Goal: Check status: Check status

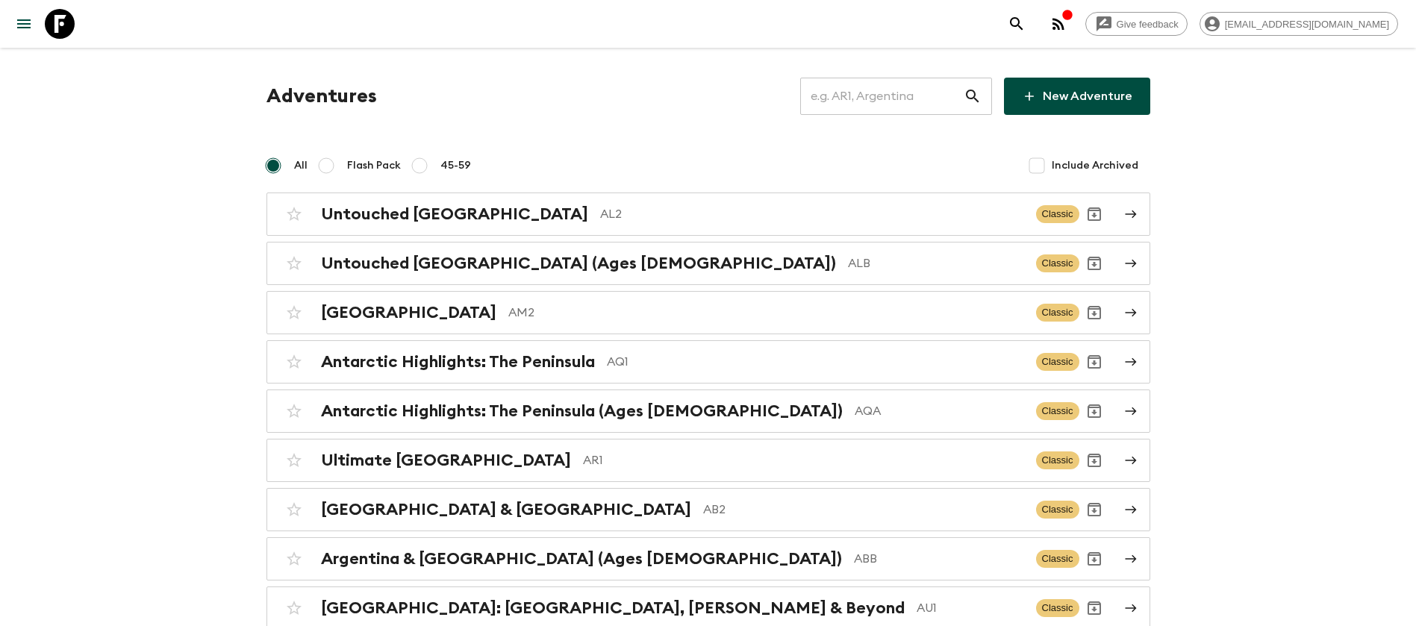
click at [875, 98] on input "text" at bounding box center [882, 96] width 164 height 42
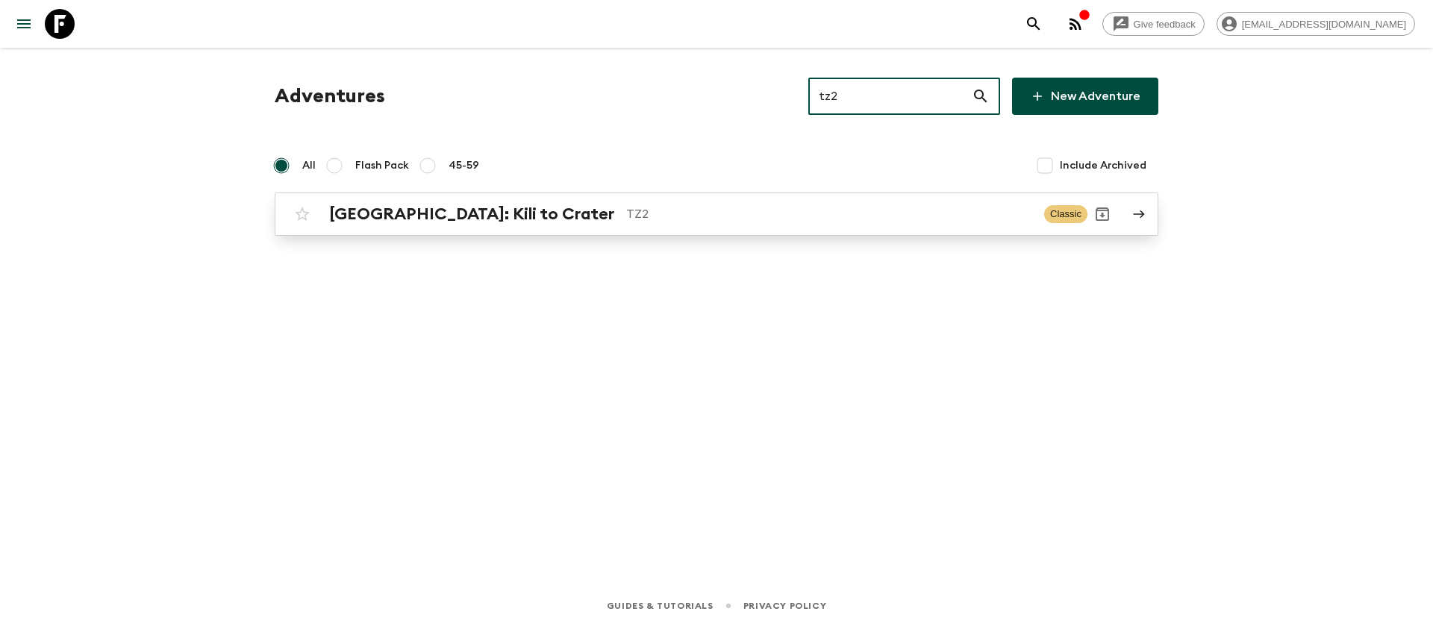
type input "tz2"
click at [626, 210] on p "TZ2" at bounding box center [829, 214] width 406 height 18
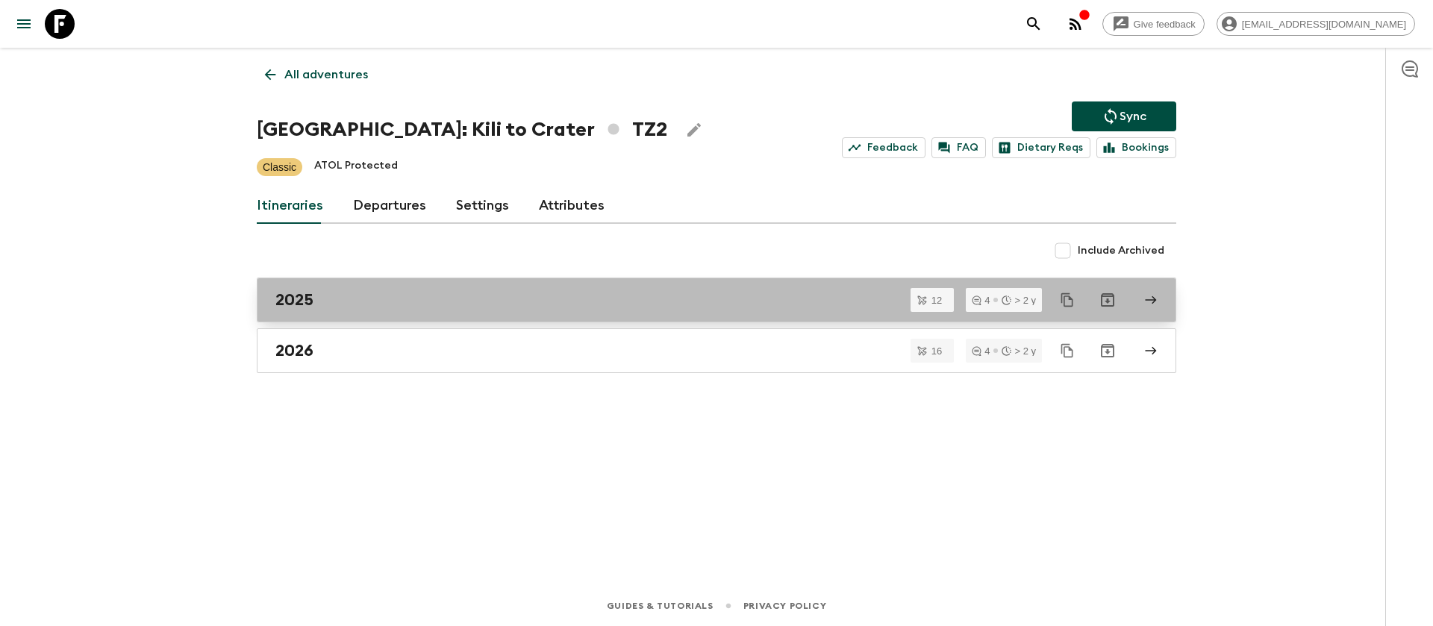
click at [284, 305] on h2 "2025" at bounding box center [294, 299] width 38 height 19
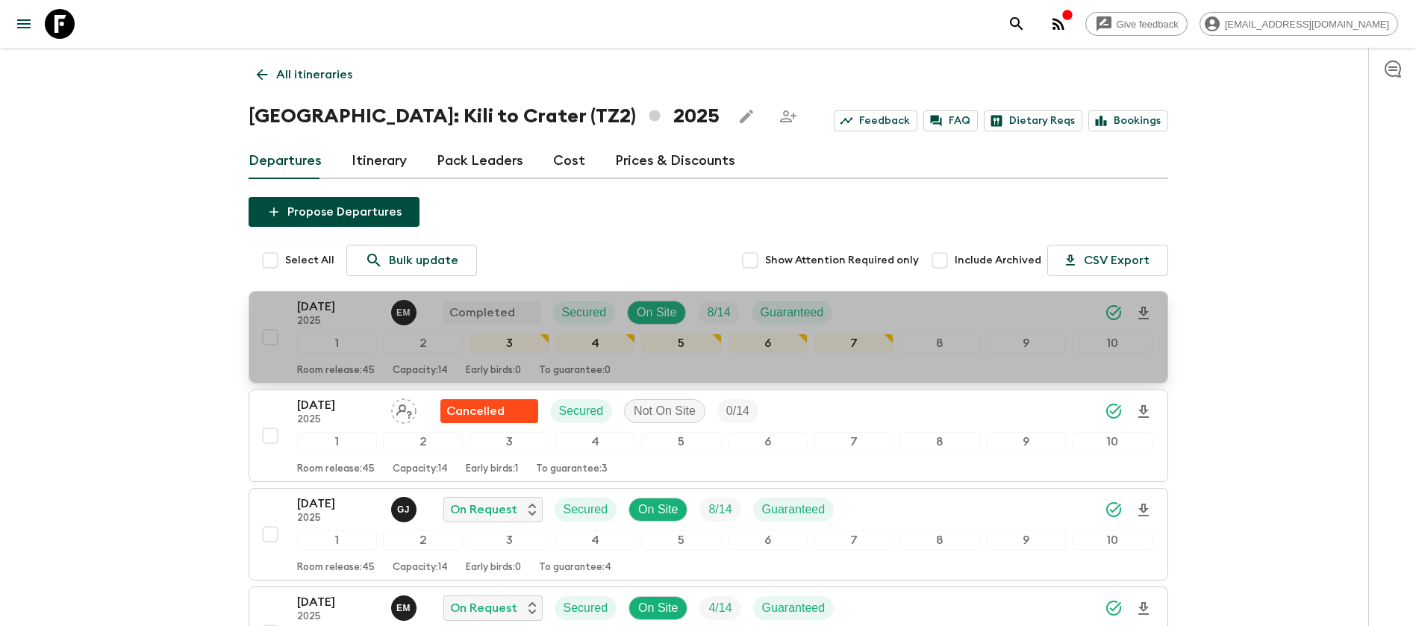
click at [351, 294] on button "[DATE] 2025 E M Completed Secured On Site 8 / 14 Guaranteed 1 2 3 4 5 6 7 8 9 1…" at bounding box center [709, 337] width 920 height 93
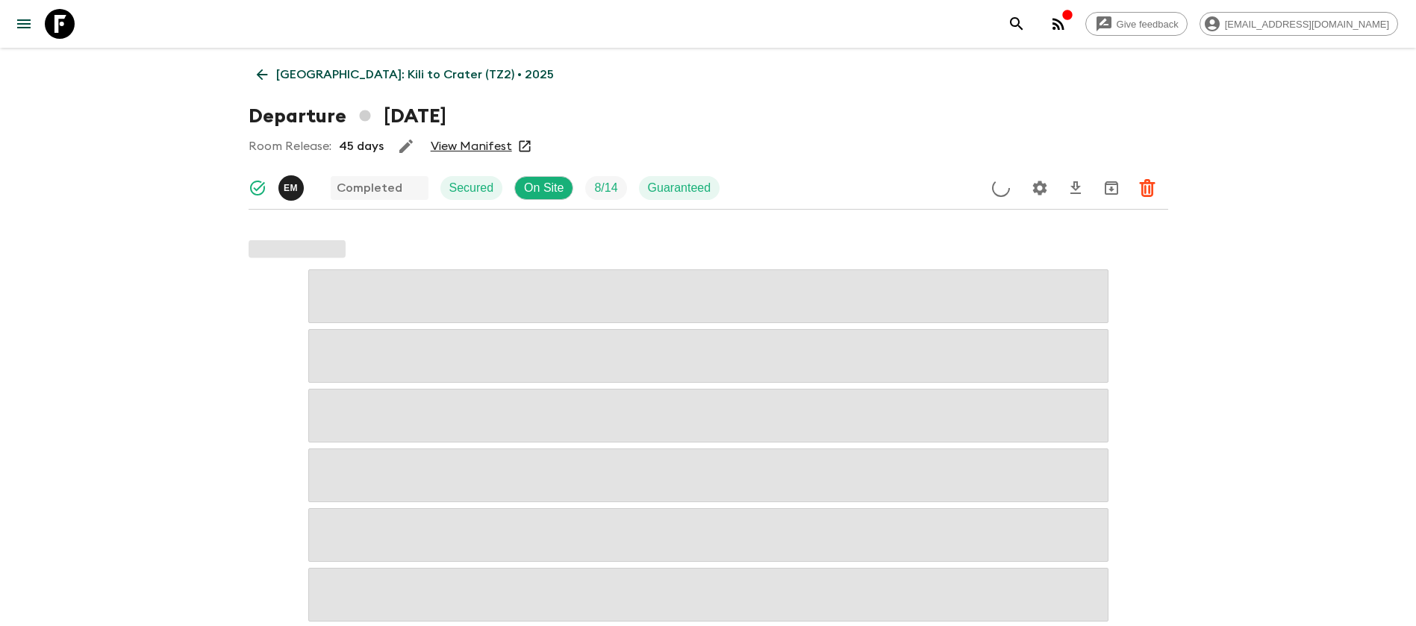
click at [465, 143] on link "View Manifest" at bounding box center [471, 146] width 81 height 15
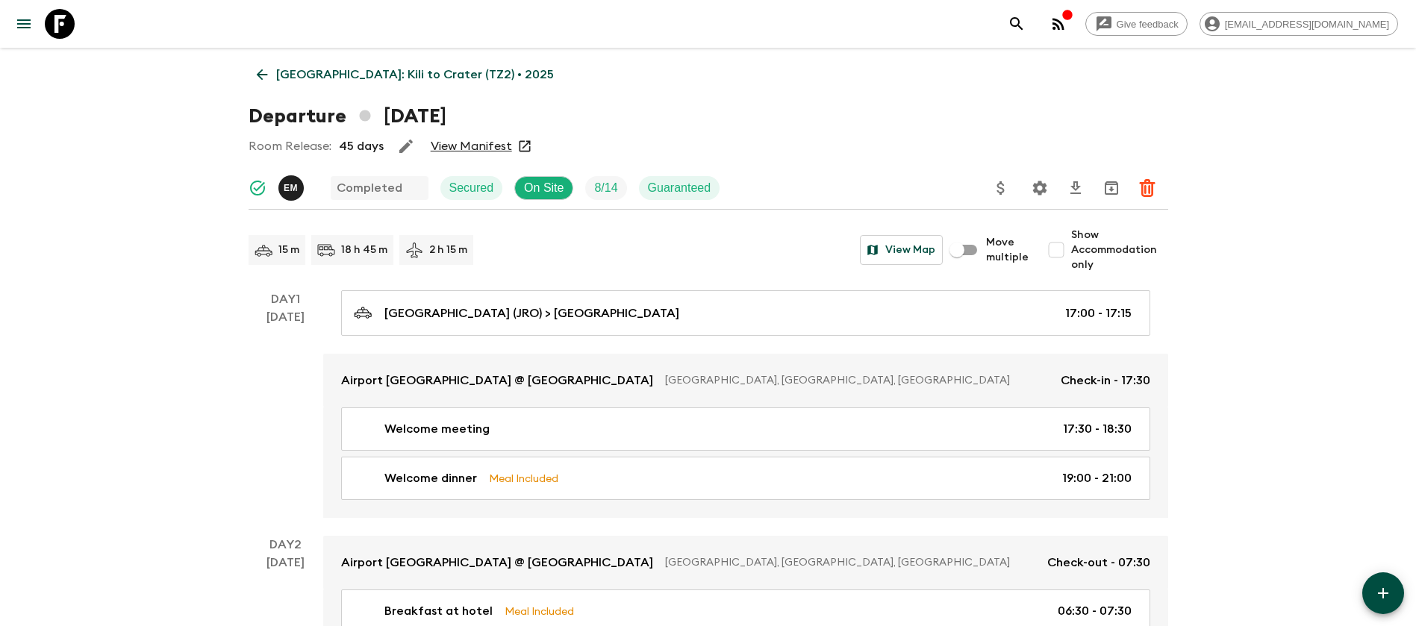
click at [261, 70] on icon at bounding box center [261, 74] width 11 height 11
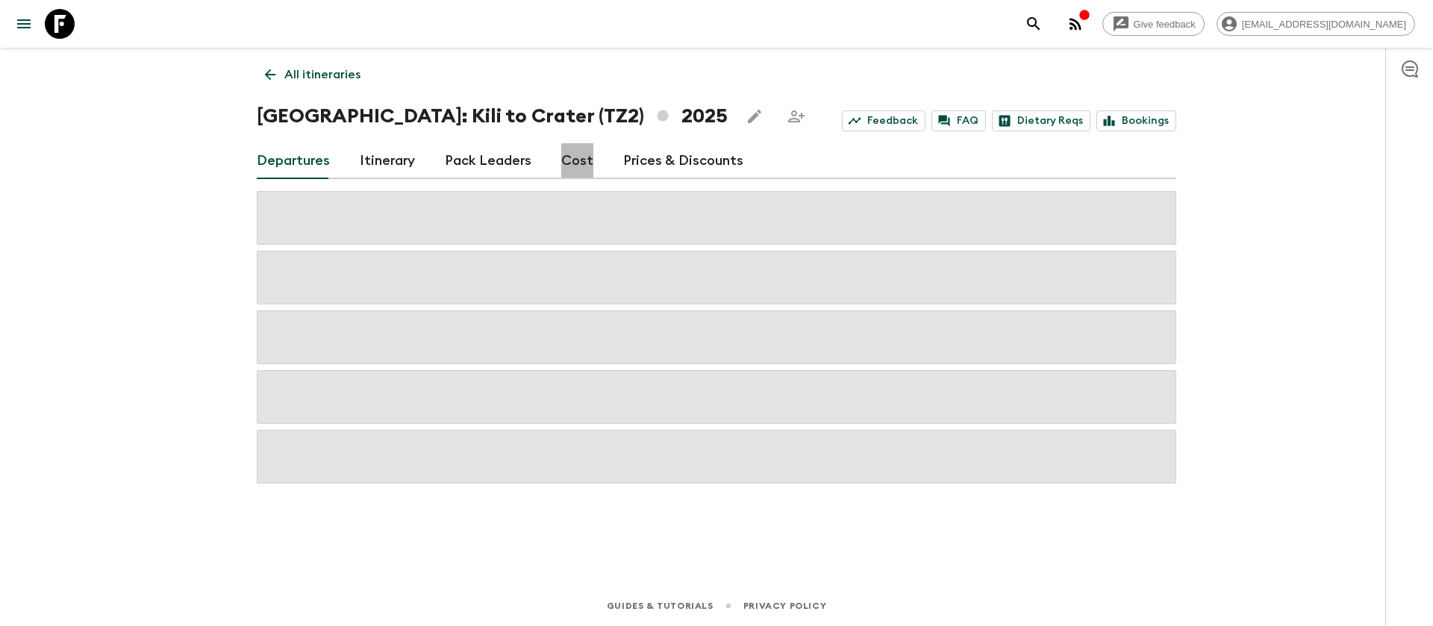
click at [579, 155] on link "Cost" at bounding box center [577, 161] width 32 height 36
